Goal: Task Accomplishment & Management: Manage account settings

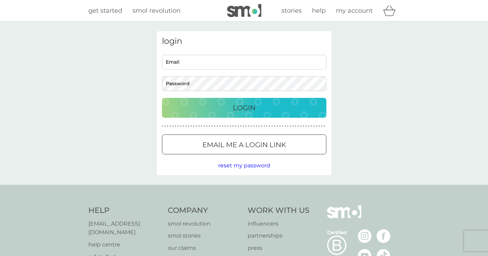
click at [263, 111] on div "Login" at bounding box center [244, 107] width 151 height 11
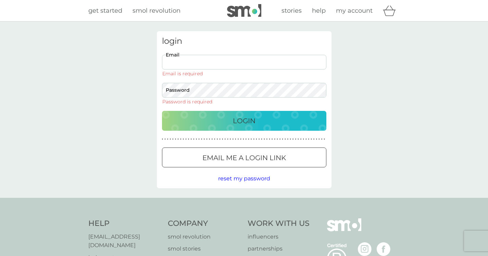
click at [170, 62] on input "Email" at bounding box center [244, 62] width 164 height 15
type input "[EMAIL_ADDRESS][DOMAIN_NAME]"
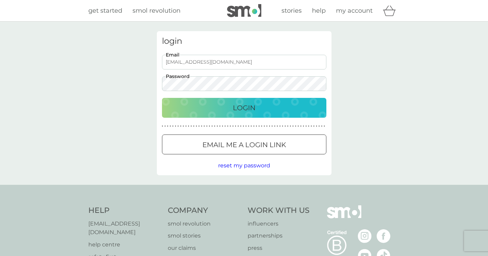
click at [252, 114] on button "Login" at bounding box center [244, 108] width 164 height 20
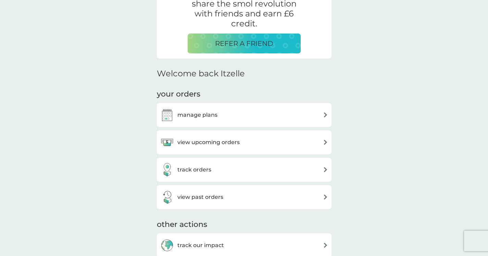
scroll to position [144, 0]
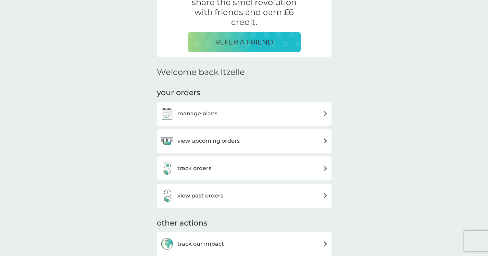
click at [261, 137] on div "view upcoming orders" at bounding box center [244, 141] width 168 height 14
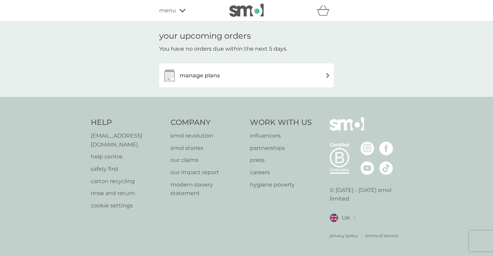
click at [244, 71] on div "manage plans" at bounding box center [247, 75] width 168 height 14
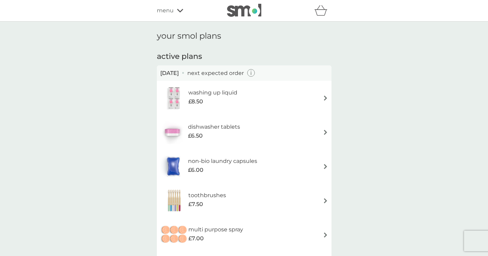
click at [255, 74] on icon "button" at bounding box center [251, 73] width 8 height 8
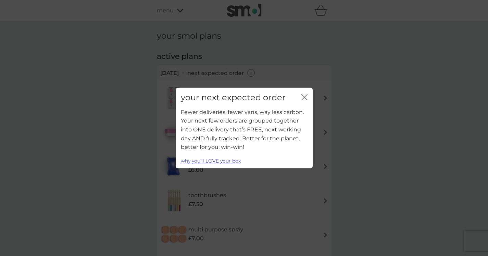
click at [306, 99] on icon "close" at bounding box center [304, 97] width 6 height 6
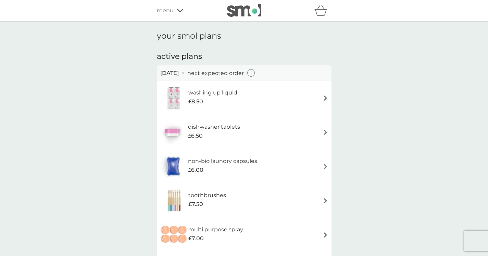
click at [299, 94] on div "washing up liquid £8.50" at bounding box center [244, 98] width 168 height 24
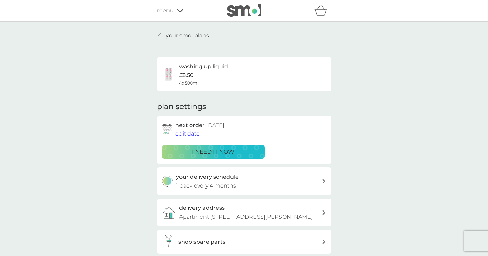
click at [188, 135] on span "edit date" at bounding box center [187, 133] width 24 height 7
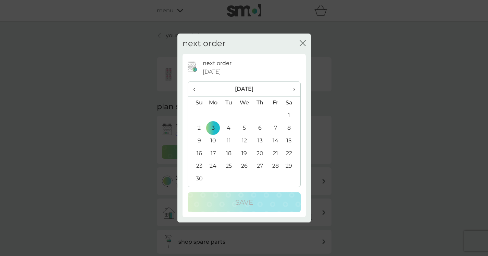
click at [195, 90] on span "‹" at bounding box center [196, 89] width 7 height 14
click at [213, 155] on td "20" at bounding box center [213, 153] width 16 height 13
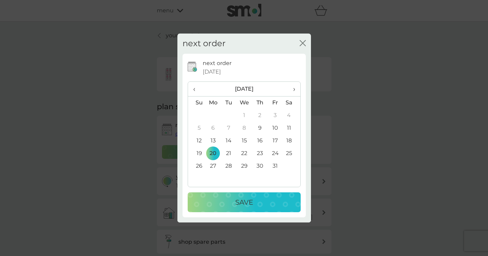
click at [239, 199] on p "Save" at bounding box center [244, 202] width 18 height 11
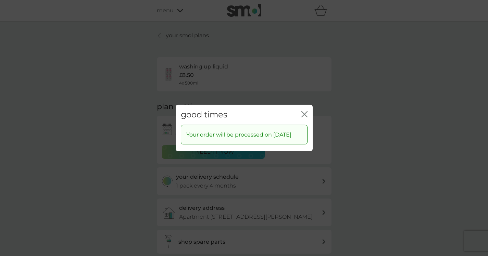
click at [303, 112] on icon "close" at bounding box center [304, 114] width 6 height 6
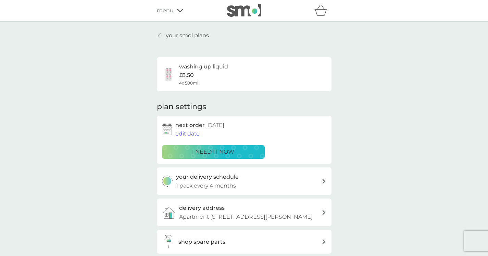
click at [159, 35] on icon at bounding box center [159, 35] width 3 height 5
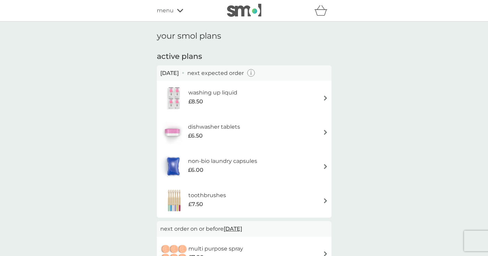
click at [251, 133] on div "dishwasher tablets £6.50" at bounding box center [244, 132] width 168 height 24
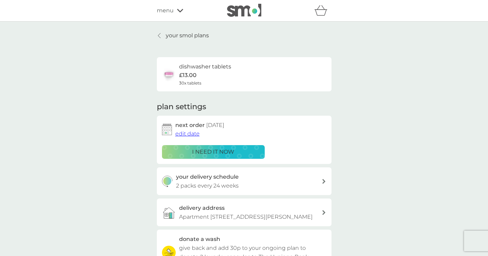
click at [160, 35] on icon at bounding box center [159, 35] width 3 height 5
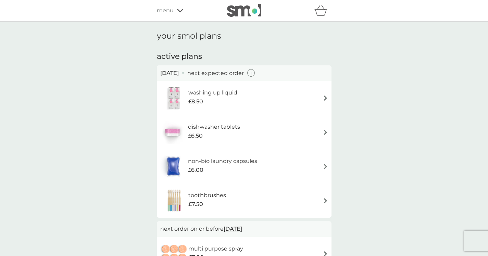
click at [245, 14] on img at bounding box center [244, 10] width 34 height 13
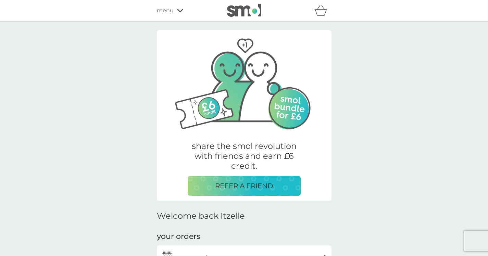
click at [173, 10] on span "menu" at bounding box center [165, 10] width 17 height 9
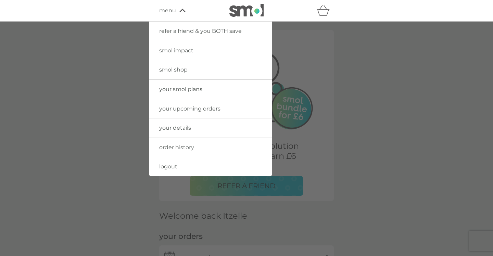
click at [194, 91] on span "your smol plans" at bounding box center [180, 89] width 43 height 7
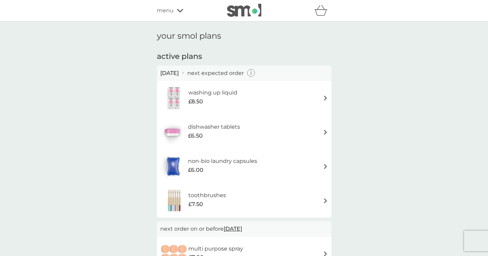
click at [176, 12] on div "menu" at bounding box center [186, 10] width 58 height 9
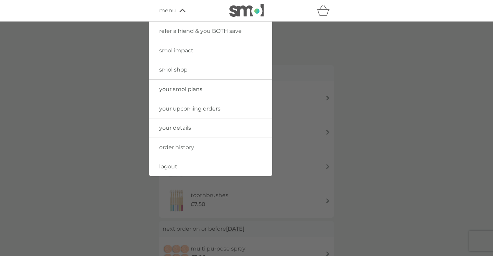
click at [195, 112] on span "your upcoming orders" at bounding box center [189, 108] width 61 height 7
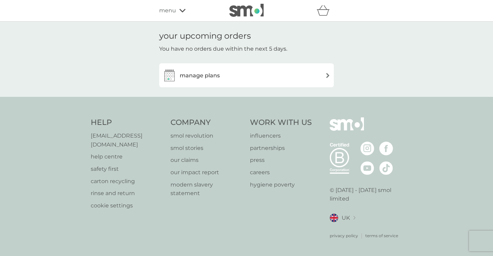
click at [213, 76] on h3 "manage plans" at bounding box center [200, 75] width 40 height 9
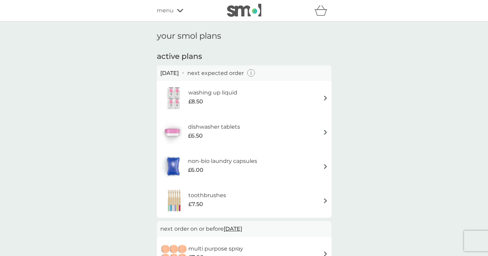
click at [267, 97] on div "washing up liquid £8.50" at bounding box center [244, 98] width 168 height 24
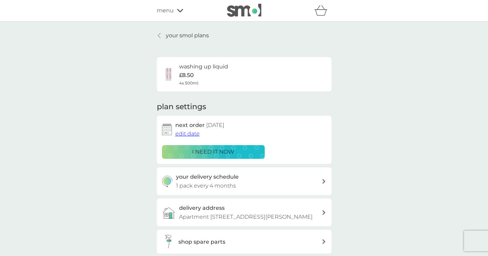
click at [171, 13] on span "menu" at bounding box center [165, 10] width 17 height 9
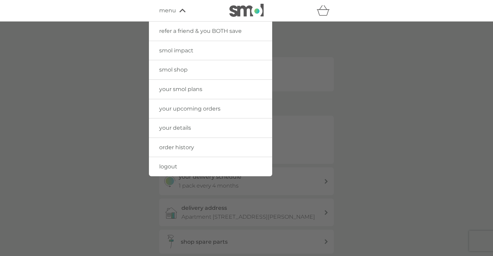
click at [171, 13] on span "menu" at bounding box center [167, 10] width 17 height 9
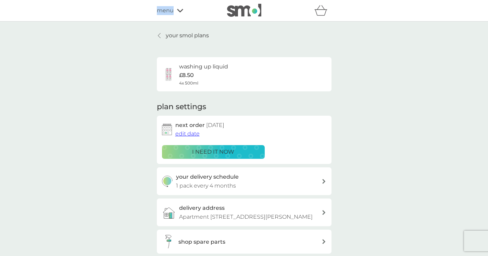
click at [167, 36] on p "your smol plans" at bounding box center [187, 35] width 43 height 9
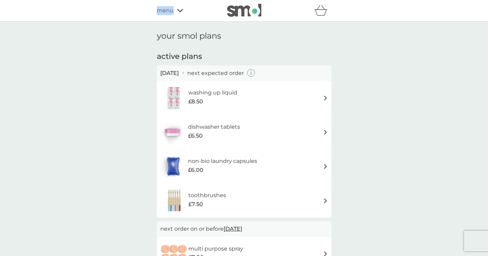
click at [209, 99] on div "£8.50" at bounding box center [212, 101] width 49 height 9
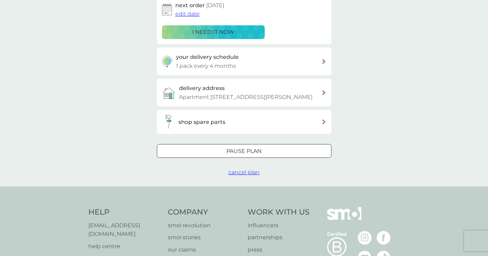
scroll to position [122, 0]
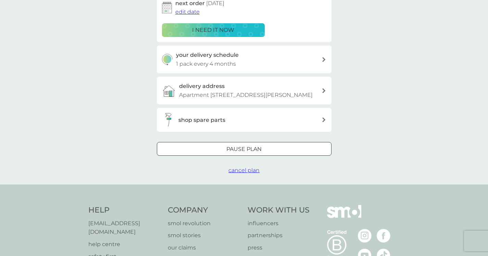
click at [320, 125] on div "shop spare parts" at bounding box center [249, 120] width 143 height 9
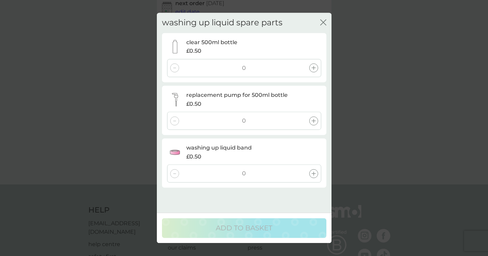
click at [314, 122] on icon at bounding box center [313, 121] width 4 height 4
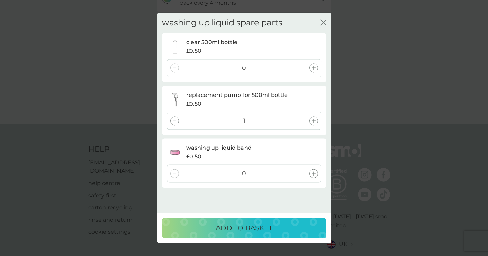
scroll to position [213, 0]
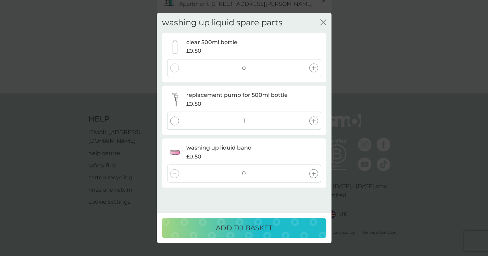
click at [268, 229] on p "ADD TO BASKET" at bounding box center [244, 228] width 56 height 11
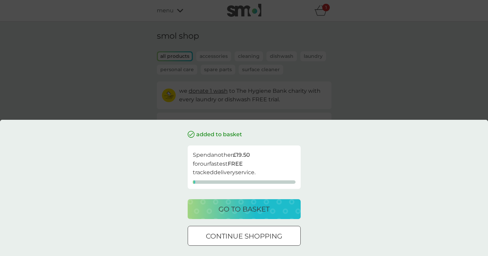
click at [252, 235] on div at bounding box center [252, 235] width 0 height 0
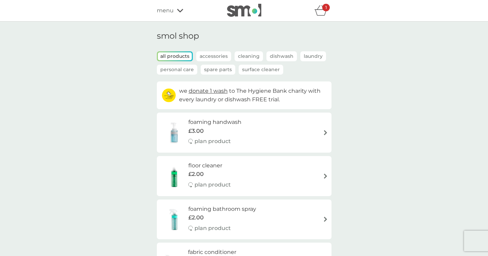
click at [176, 9] on div "menu" at bounding box center [186, 10] width 58 height 9
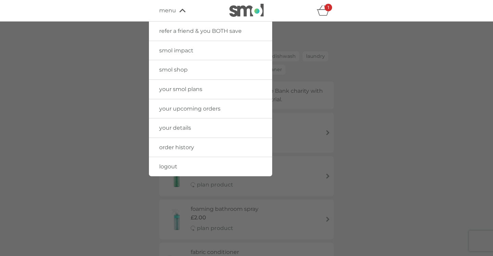
click at [191, 90] on span "your smol plans" at bounding box center [180, 89] width 43 height 7
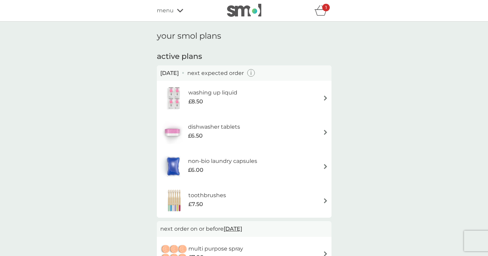
click at [237, 135] on div "£6.50" at bounding box center [214, 135] width 52 height 9
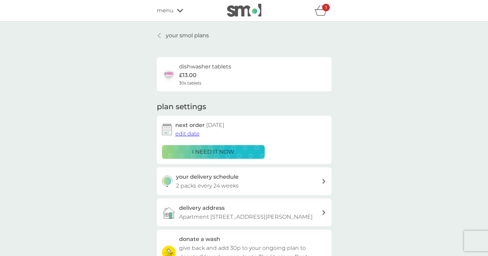
click at [186, 133] on span "edit date" at bounding box center [187, 133] width 24 height 7
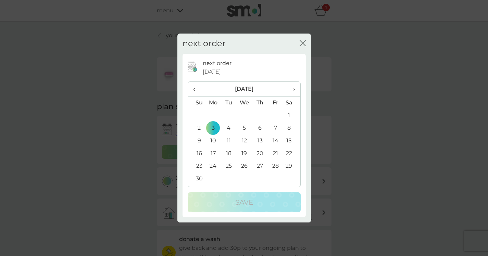
click at [194, 89] on span "‹" at bounding box center [196, 89] width 7 height 14
click at [214, 154] on td "20" at bounding box center [213, 153] width 16 height 13
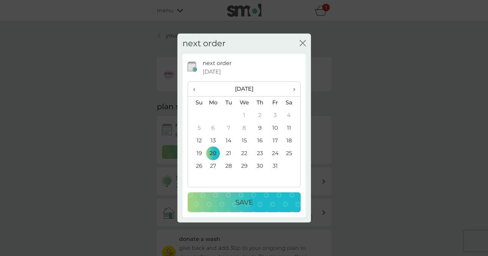
click at [254, 204] on div "Save" at bounding box center [243, 202] width 99 height 11
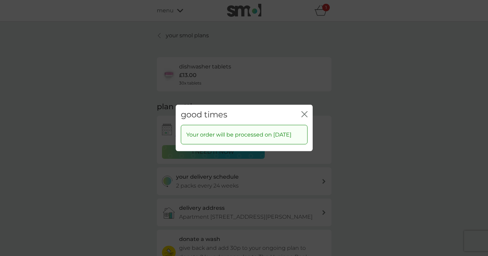
click at [167, 34] on div "good times close Your order will be processed on 20 Oct 2025" at bounding box center [244, 128] width 488 height 256
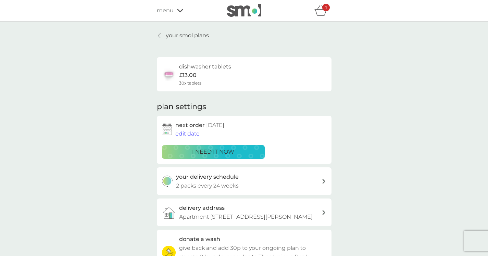
click at [167, 34] on p "your smol plans" at bounding box center [187, 35] width 43 height 9
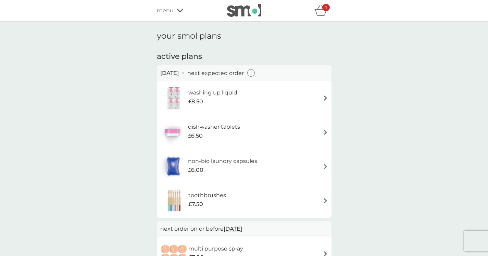
click at [202, 169] on span "£6.00" at bounding box center [195, 170] width 15 height 9
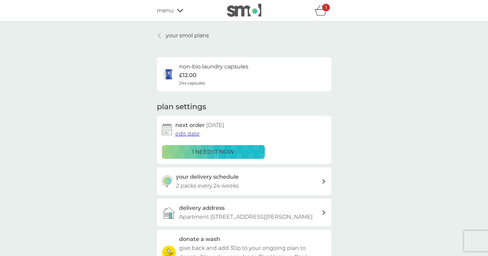
click at [192, 133] on span "edit date" at bounding box center [187, 133] width 24 height 7
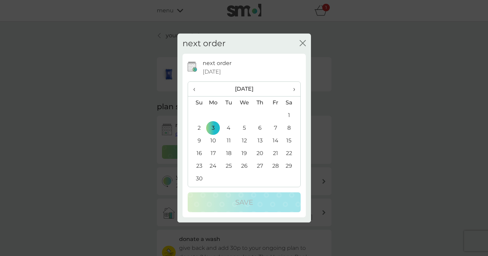
click at [195, 91] on span "‹" at bounding box center [196, 89] width 7 height 14
click at [213, 151] on td "20" at bounding box center [213, 153] width 16 height 13
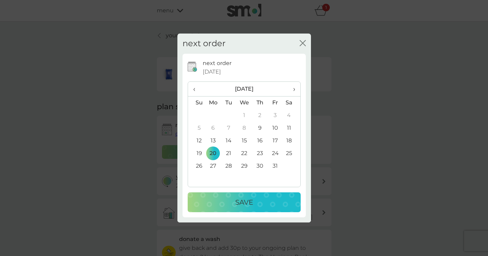
click at [240, 210] on button "Save" at bounding box center [244, 202] width 113 height 20
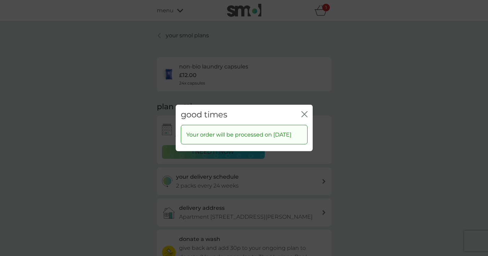
click at [195, 72] on div "good times close Your order will be processed on 20 Oct 2025" at bounding box center [244, 128] width 488 height 256
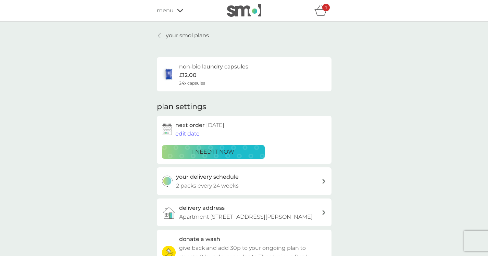
click at [169, 36] on p "your smol plans" at bounding box center [187, 35] width 43 height 9
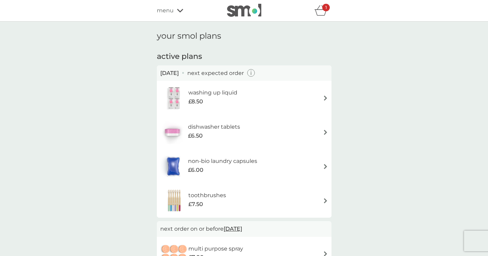
click at [207, 200] on div "£7.50" at bounding box center [207, 204] width 38 height 9
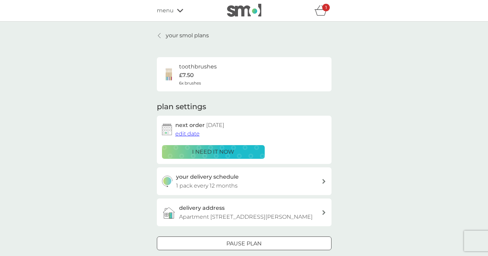
click at [194, 136] on span "edit date" at bounding box center [187, 133] width 24 height 7
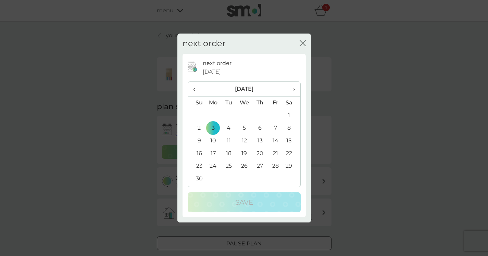
click at [193, 86] on span "‹" at bounding box center [196, 89] width 7 height 14
click at [213, 152] on td "20" at bounding box center [213, 153] width 16 height 13
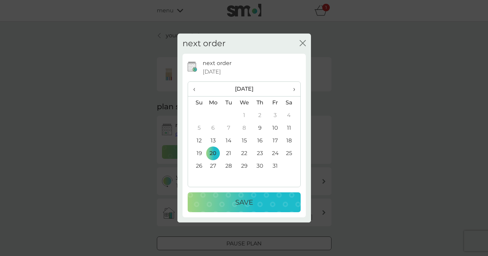
click at [252, 203] on p "Save" at bounding box center [244, 202] width 18 height 11
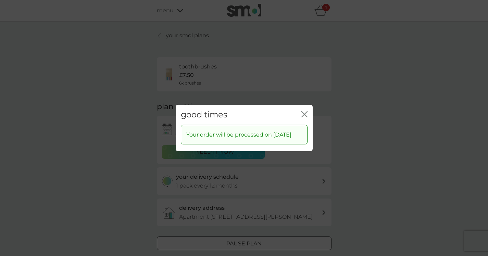
click at [304, 112] on icon "close" at bounding box center [302, 114] width 3 height 5
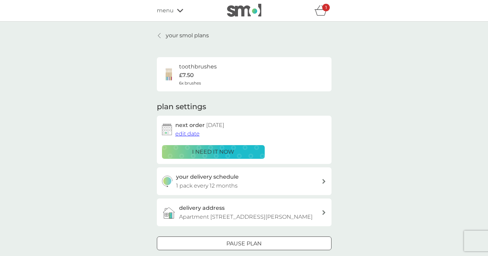
click at [323, 9] on div "1" at bounding box center [326, 8] width 8 height 8
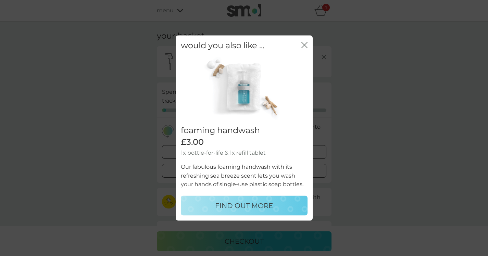
click at [304, 46] on icon "close" at bounding box center [305, 44] width 3 height 5
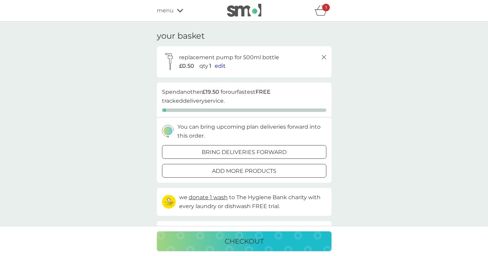
click at [223, 66] on span "edit" at bounding box center [220, 66] width 11 height 7
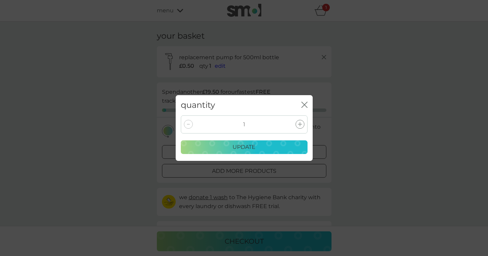
click at [304, 106] on icon "close" at bounding box center [304, 105] width 6 height 6
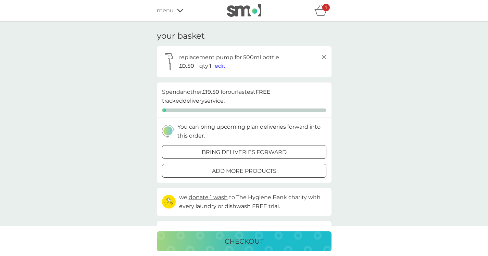
click at [324, 56] on icon at bounding box center [324, 57] width 8 height 8
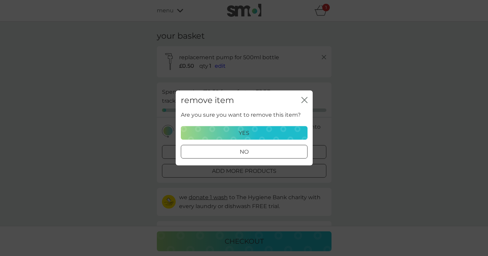
click at [258, 135] on div "yes" at bounding box center [244, 133] width 118 height 9
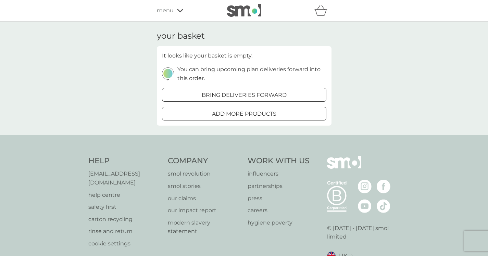
click at [177, 14] on div "menu" at bounding box center [186, 10] width 58 height 9
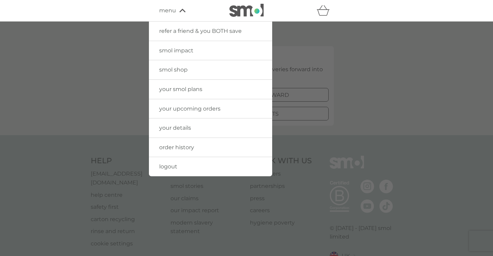
click at [187, 87] on span "your smol plans" at bounding box center [180, 89] width 43 height 7
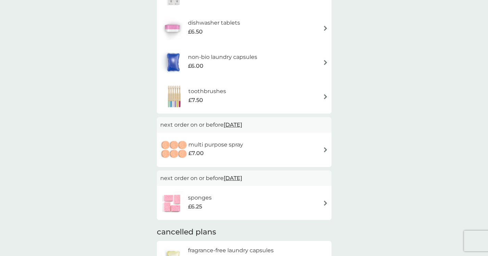
scroll to position [107, 0]
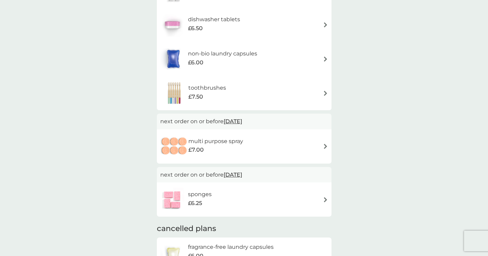
click at [242, 120] on span "10 Nov 2025" at bounding box center [232, 121] width 18 height 13
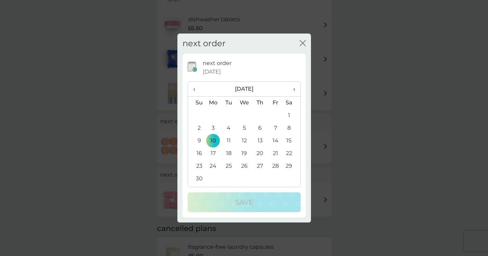
click at [294, 91] on span "›" at bounding box center [291, 89] width 7 height 14
click at [211, 117] on td "1" at bounding box center [213, 115] width 16 height 13
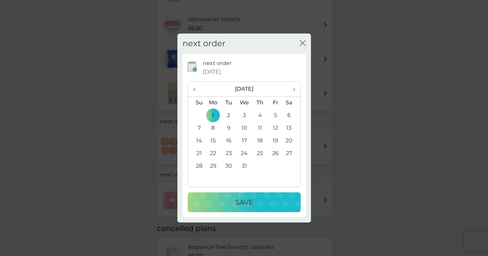
click at [276, 115] on td "5" at bounding box center [275, 115] width 15 height 13
click at [264, 200] on div "Save" at bounding box center [243, 202] width 99 height 11
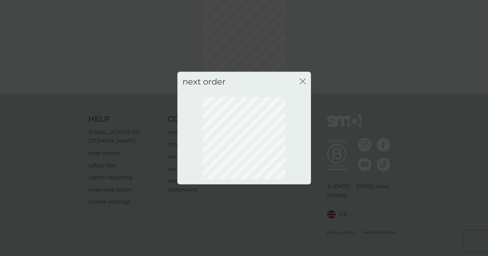
scroll to position [31, 0]
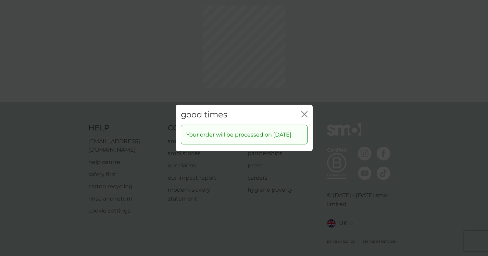
click at [300, 81] on div "good times close Your order will be processed on 5 Dec 2025" at bounding box center [244, 128] width 488 height 256
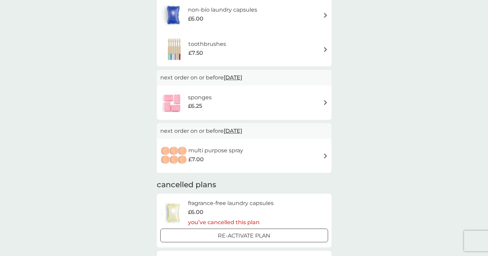
scroll to position [152, 0]
click at [242, 78] on span "10 Nov 2025" at bounding box center [232, 76] width 18 height 13
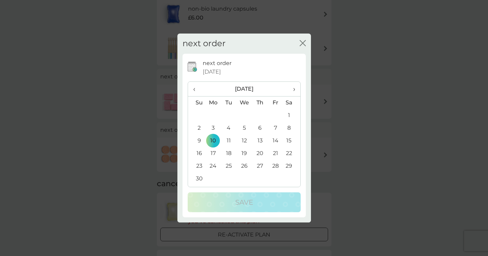
click at [291, 88] on span "›" at bounding box center [291, 89] width 7 height 14
click at [276, 114] on td "5" at bounding box center [275, 115] width 15 height 13
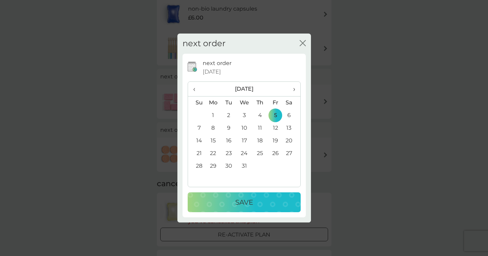
click at [261, 206] on div "Save" at bounding box center [243, 202] width 99 height 11
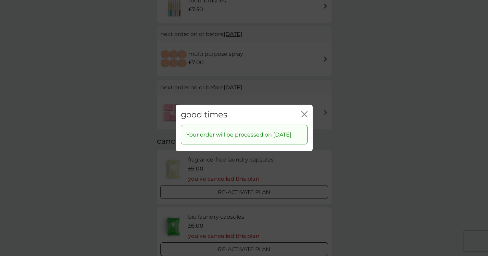
scroll to position [217, 0]
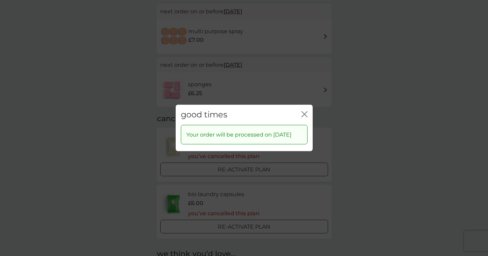
click at [347, 90] on div "good times close Your order will be processed on 5 Dec 2025" at bounding box center [244, 128] width 488 height 256
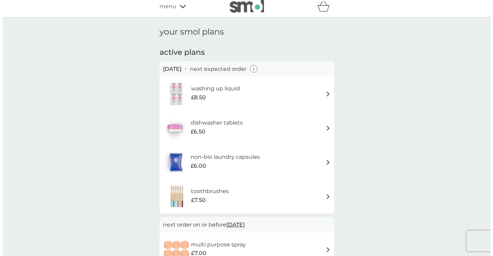
scroll to position [3, 0]
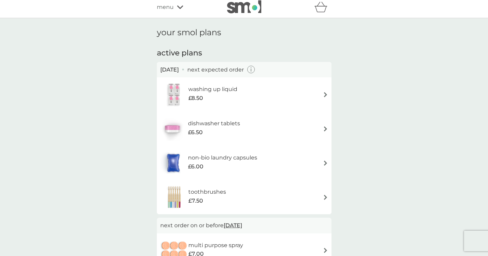
click at [255, 72] on icon "button" at bounding box center [251, 70] width 8 height 8
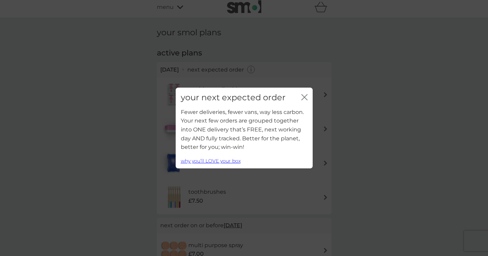
click at [227, 163] on link "why you’ll LOVE your box" at bounding box center [211, 161] width 60 height 6
click at [303, 100] on icon "close" at bounding box center [304, 97] width 6 height 6
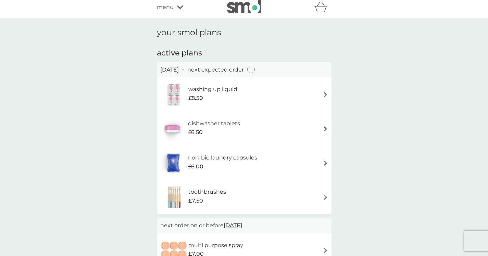
click at [180, 9] on icon at bounding box center [180, 7] width 6 height 4
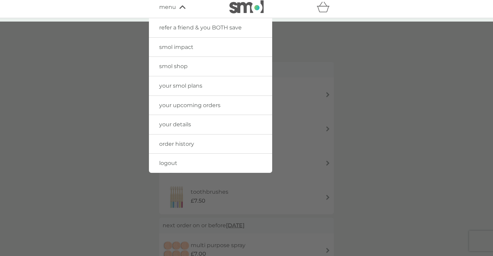
click at [192, 106] on span "your upcoming orders" at bounding box center [189, 105] width 61 height 7
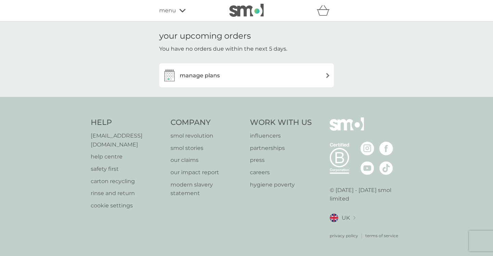
click at [179, 10] on icon at bounding box center [182, 11] width 6 height 4
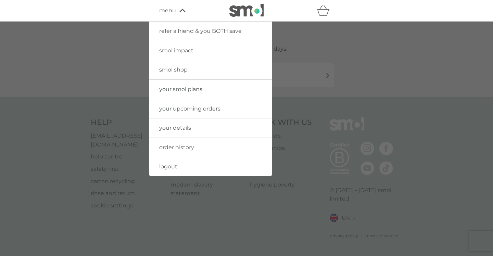
click at [185, 55] on link "smol impact" at bounding box center [210, 50] width 123 height 19
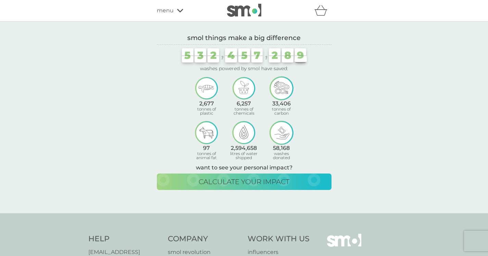
click at [177, 11] on icon at bounding box center [180, 11] width 6 height 4
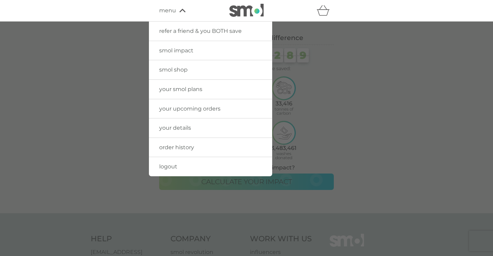
click at [183, 69] on span "smol shop" at bounding box center [173, 69] width 28 height 7
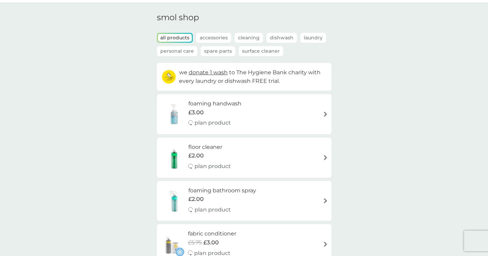
scroll to position [20, 0]
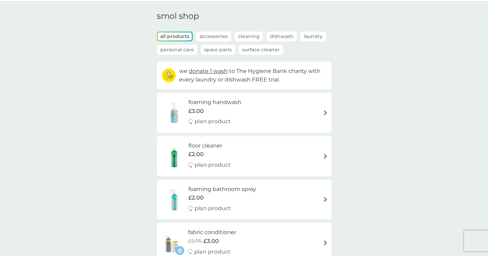
click at [216, 37] on p "Accessories" at bounding box center [213, 36] width 35 height 10
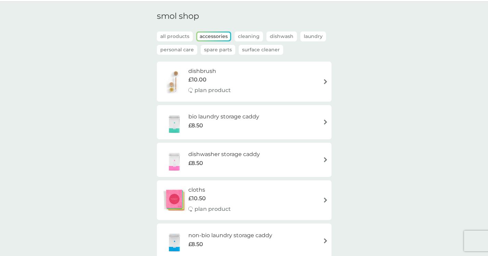
click at [217, 50] on p "Spare Parts" at bounding box center [218, 50] width 35 height 10
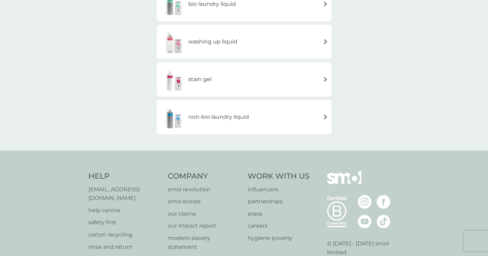
scroll to position [324, 0]
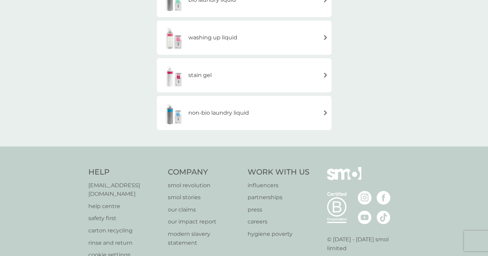
click at [318, 40] on div "washing up liquid" at bounding box center [244, 38] width 168 height 24
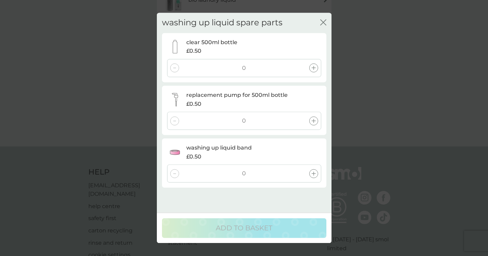
click at [301, 101] on div "£0.50" at bounding box center [253, 104] width 134 height 9
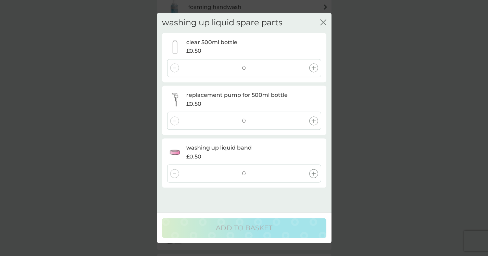
scroll to position [0, 0]
click at [325, 22] on icon "close" at bounding box center [323, 22] width 6 height 6
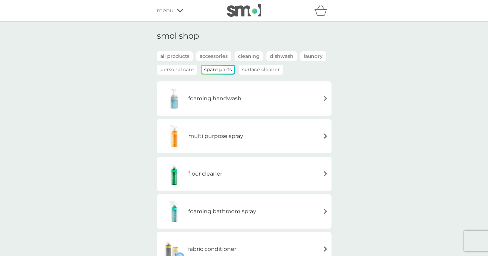
click at [338, 105] on div "smol shop all products Accessories Cleaning Dishwash Laundry Personal Care Spar…" at bounding box center [244, 246] width 488 height 449
click at [178, 10] on icon at bounding box center [180, 10] width 6 height 3
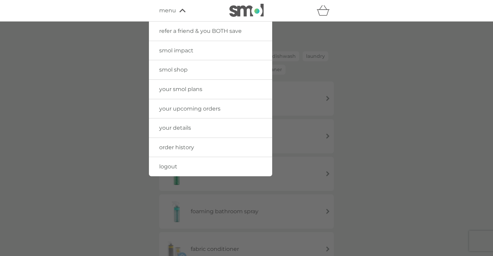
click at [200, 91] on span "your smol plans" at bounding box center [180, 89] width 43 height 7
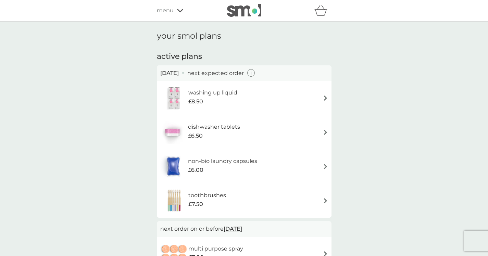
click at [177, 15] on div "refer a friend & you BOTH save smol impact smol shop your smol plans your upcom…" at bounding box center [244, 11] width 175 height 14
click at [177, 11] on icon at bounding box center [180, 11] width 6 height 4
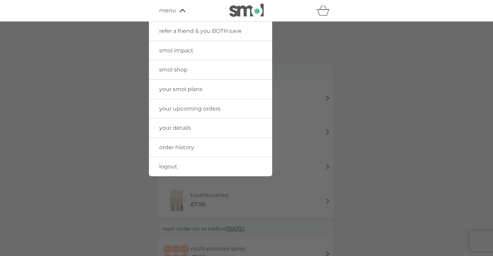
click at [176, 69] on span "smol shop" at bounding box center [173, 69] width 28 height 7
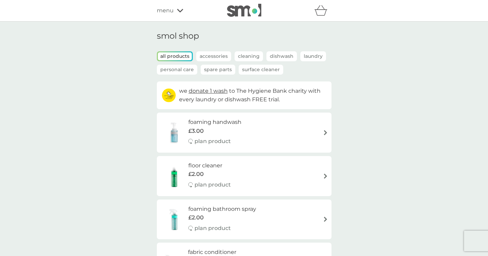
click at [214, 74] on p "Spare Parts" at bounding box center [218, 70] width 35 height 10
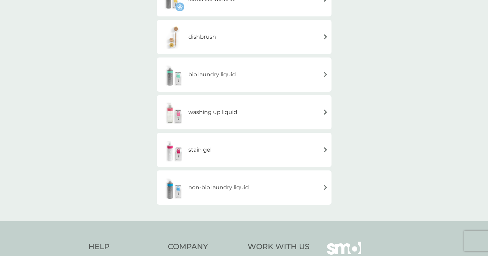
scroll to position [251, 0]
click at [222, 102] on div "washing up liquid" at bounding box center [198, 111] width 77 height 24
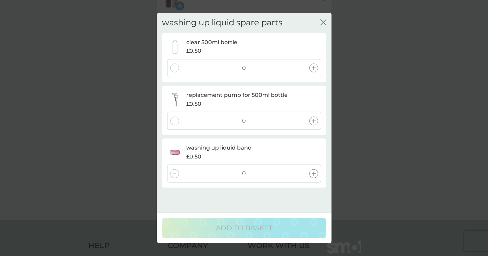
click at [397, 49] on div "washing up liquid spare parts close clear 500ml bottle £0.50 0 replacement pump…" at bounding box center [244, 128] width 488 height 256
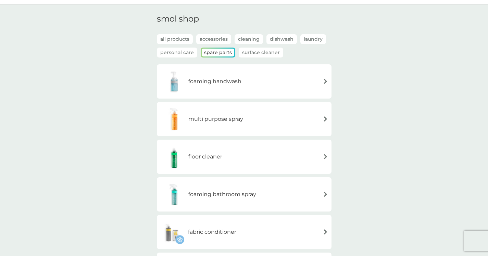
scroll to position [0, 0]
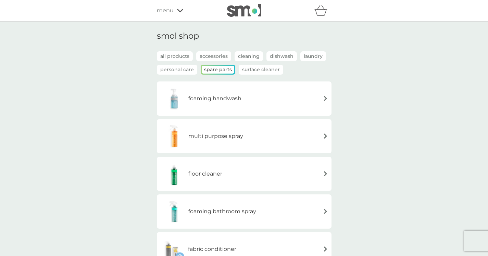
click at [229, 13] on img at bounding box center [244, 10] width 34 height 13
